Goal: Information Seeking & Learning: Compare options

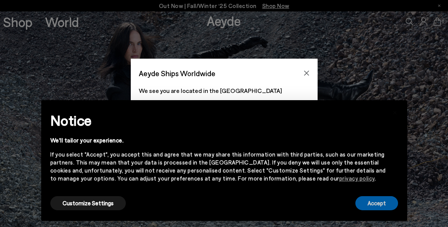
click at [382, 202] on button "Accept" at bounding box center [376, 203] width 43 height 14
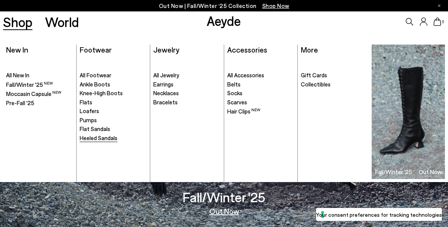
click at [98, 140] on span "Heeled Sandals" at bounding box center [99, 138] width 38 height 7
click at [91, 121] on span "Pumps" at bounding box center [88, 120] width 17 height 7
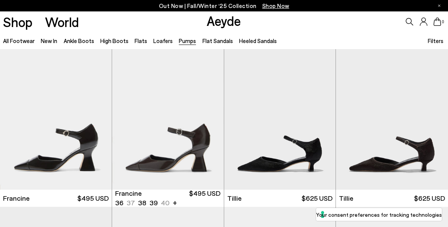
scroll to position [43, 0]
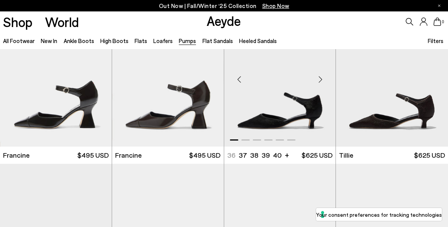
click at [321, 77] on div "Next slide" at bounding box center [320, 79] width 23 height 23
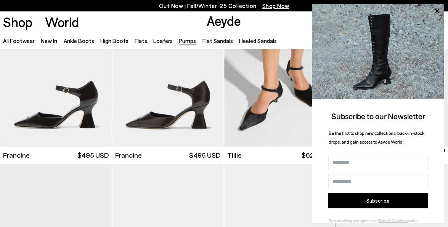
click at [431, 81] on img at bounding box center [378, 51] width 132 height 95
click at [439, 10] on icon at bounding box center [437, 11] width 10 height 10
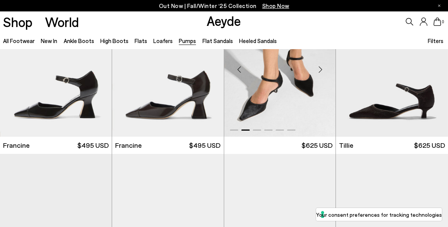
scroll to position [195, 0]
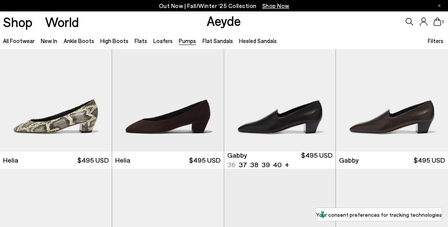
scroll to position [472, 0]
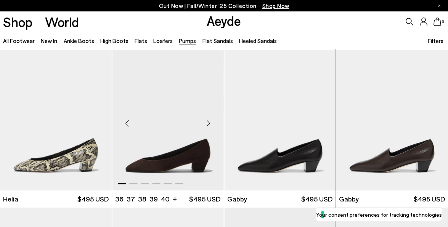
click at [209, 123] on div "Next slide" at bounding box center [208, 123] width 23 height 23
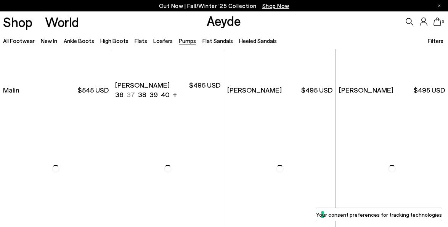
scroll to position [1254, 0]
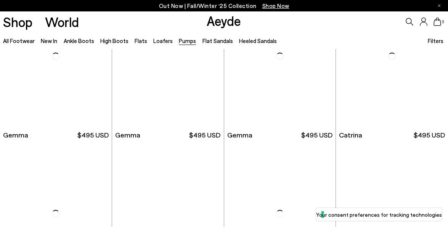
scroll to position [2205, 0]
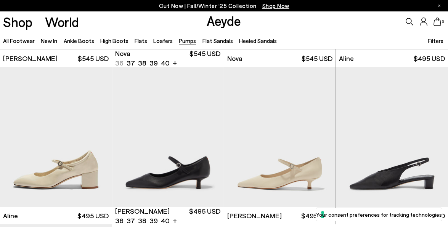
scroll to position [2719, 0]
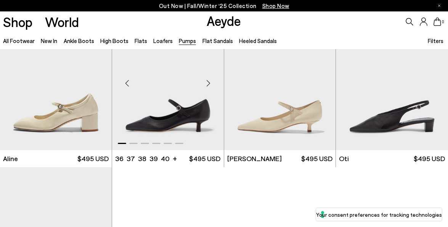
click at [207, 85] on div "Next slide" at bounding box center [208, 83] width 23 height 23
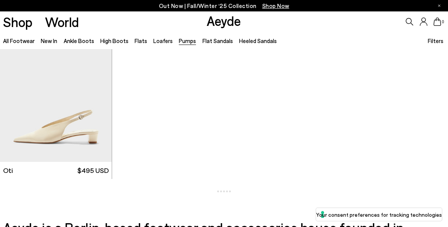
scroll to position [0, 0]
